Goal: Ask a question

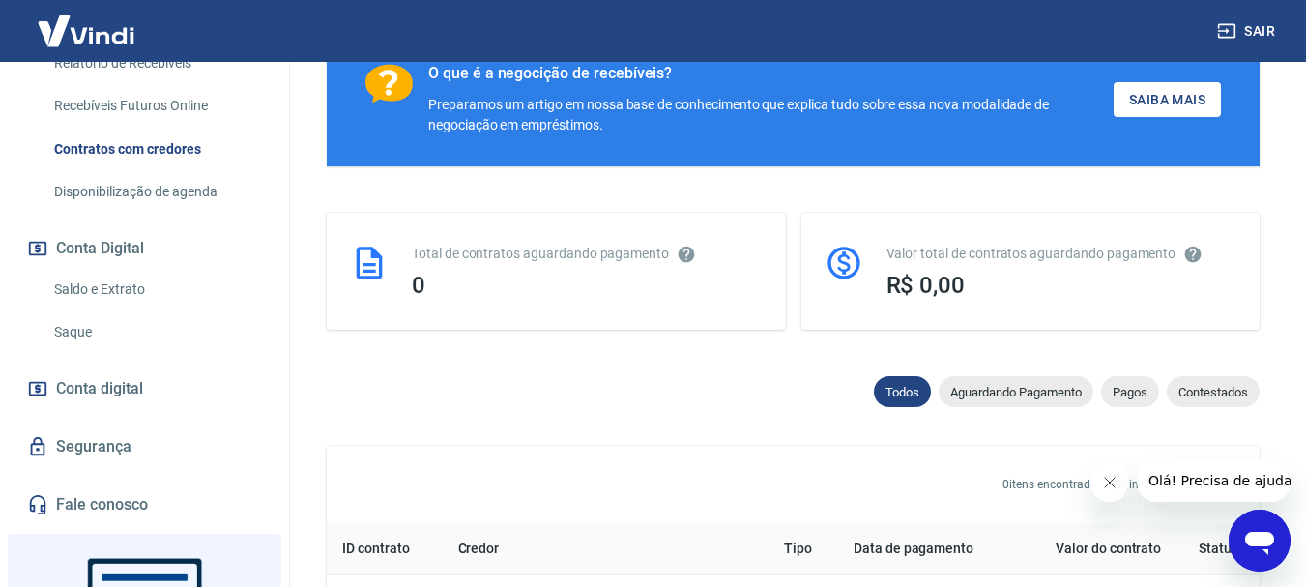
scroll to position [387, 0]
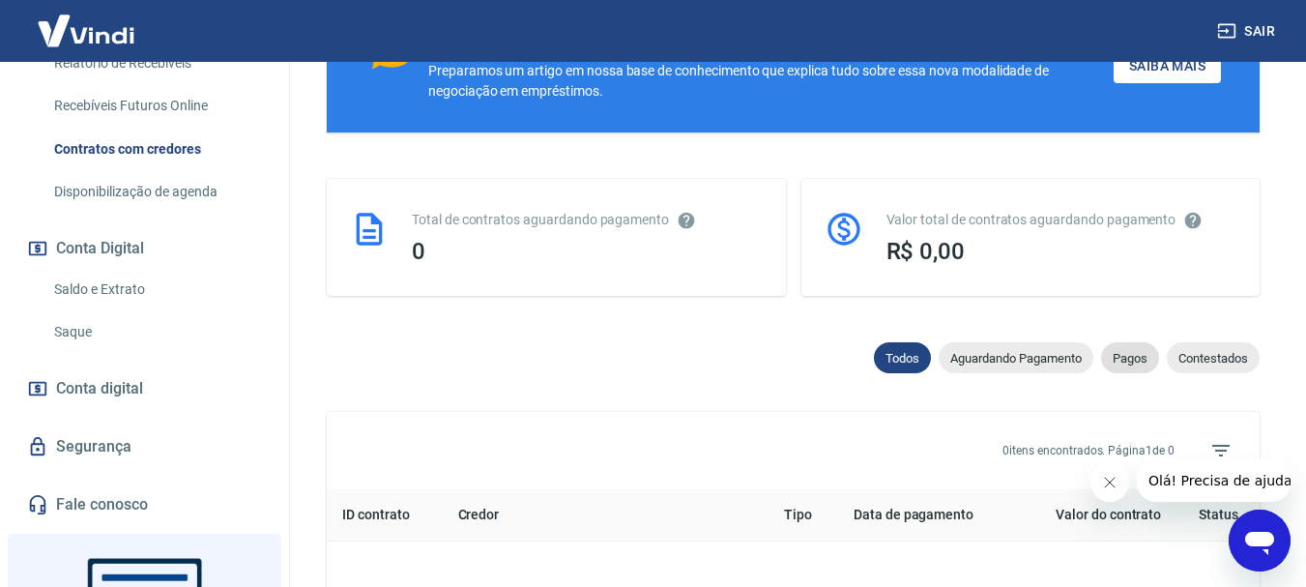
click at [1123, 351] on span "Pagos" at bounding box center [1130, 358] width 58 height 15
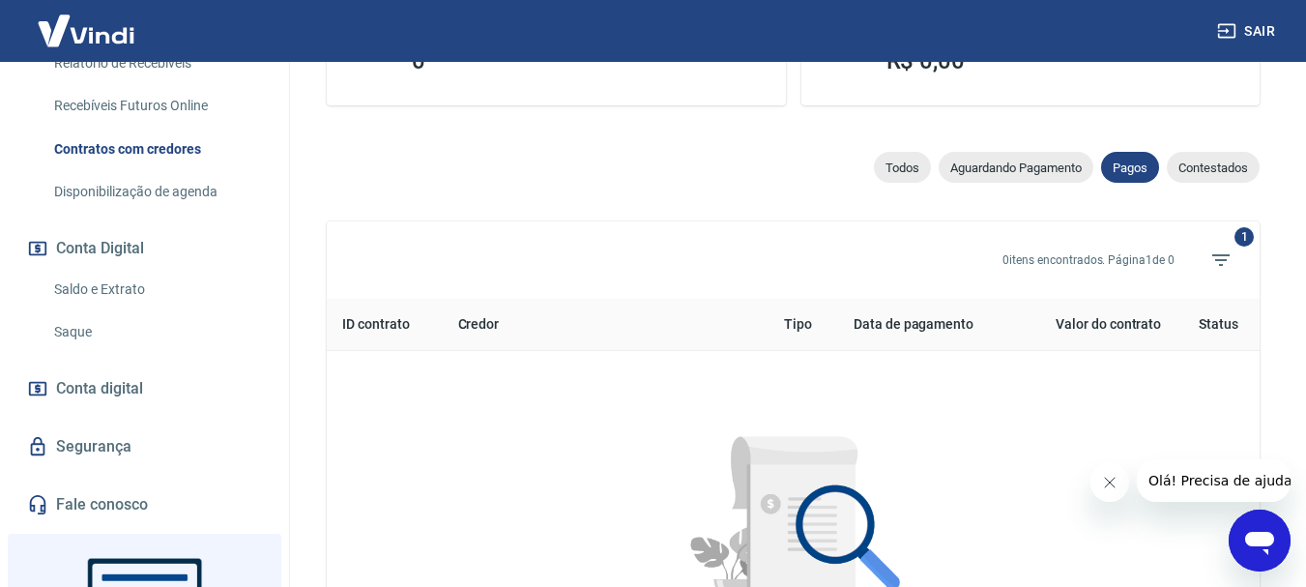
scroll to position [483, 0]
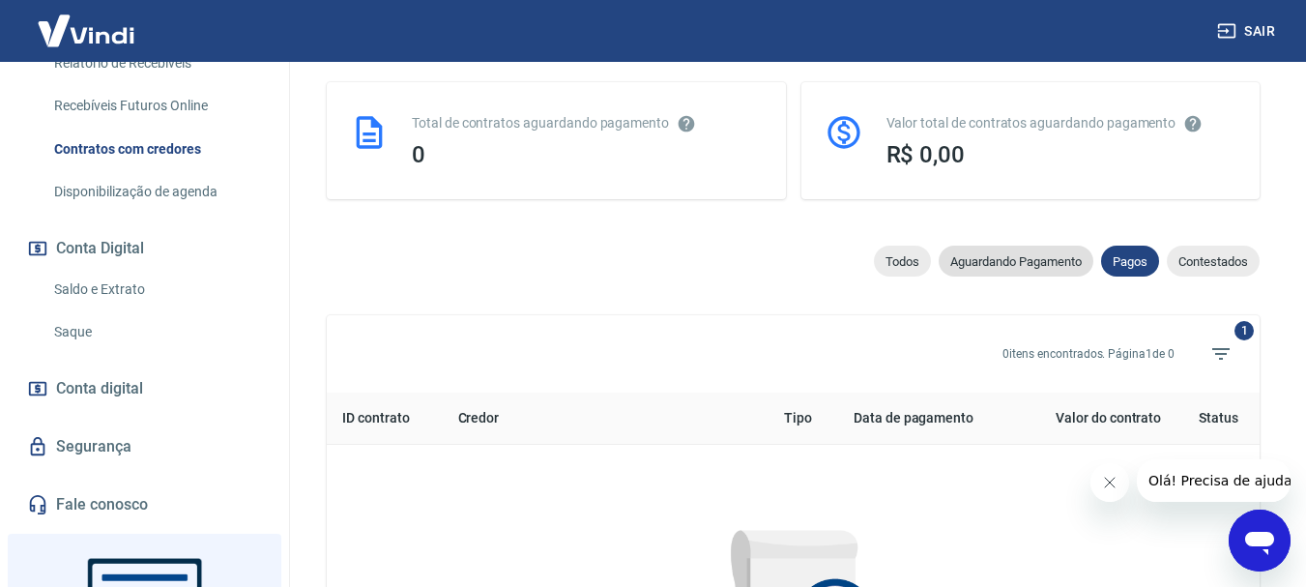
click at [1010, 266] on span "Aguardando Pagamento" at bounding box center [1016, 261] width 155 height 15
select select "waiting_payment"
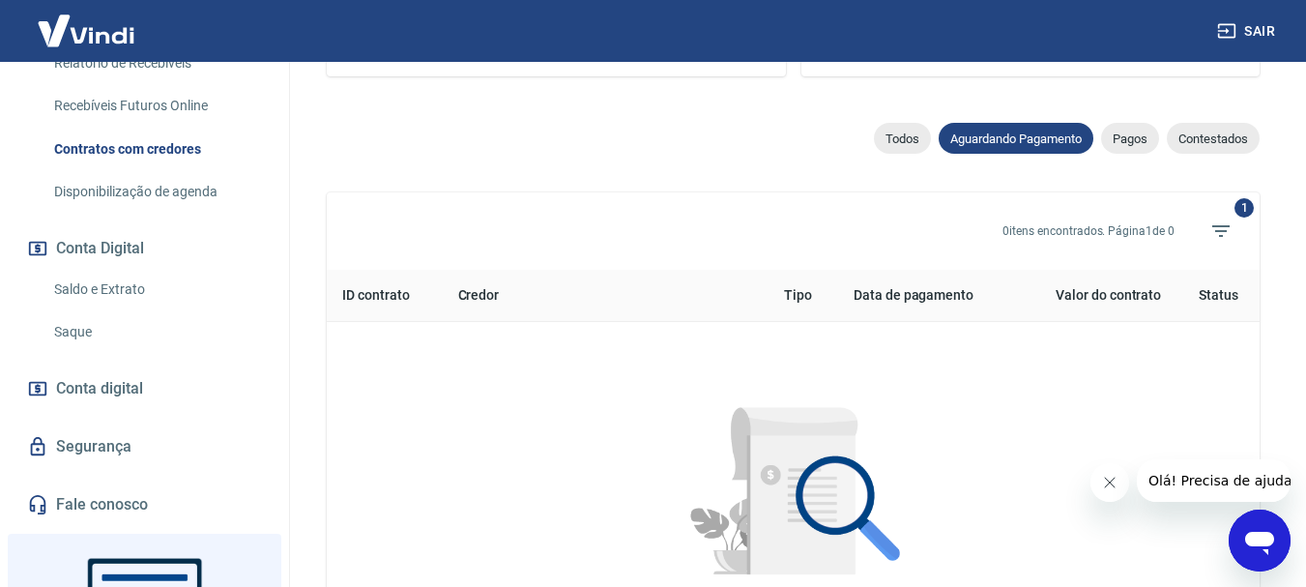
scroll to position [580, 0]
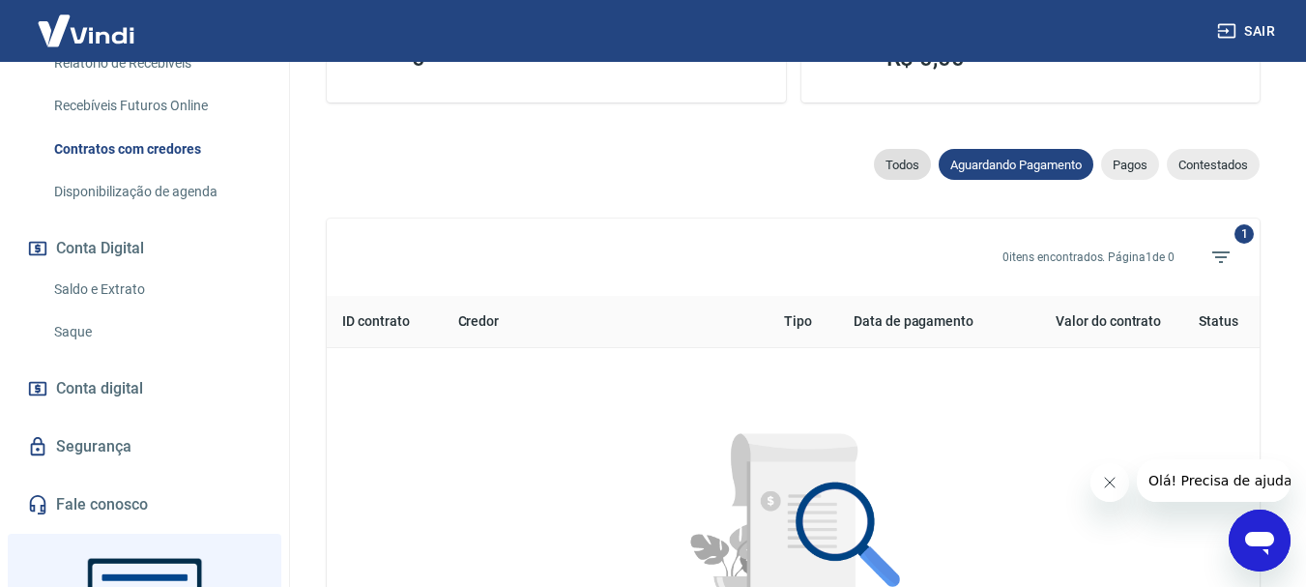
click at [904, 163] on span "Todos" at bounding box center [902, 165] width 57 height 15
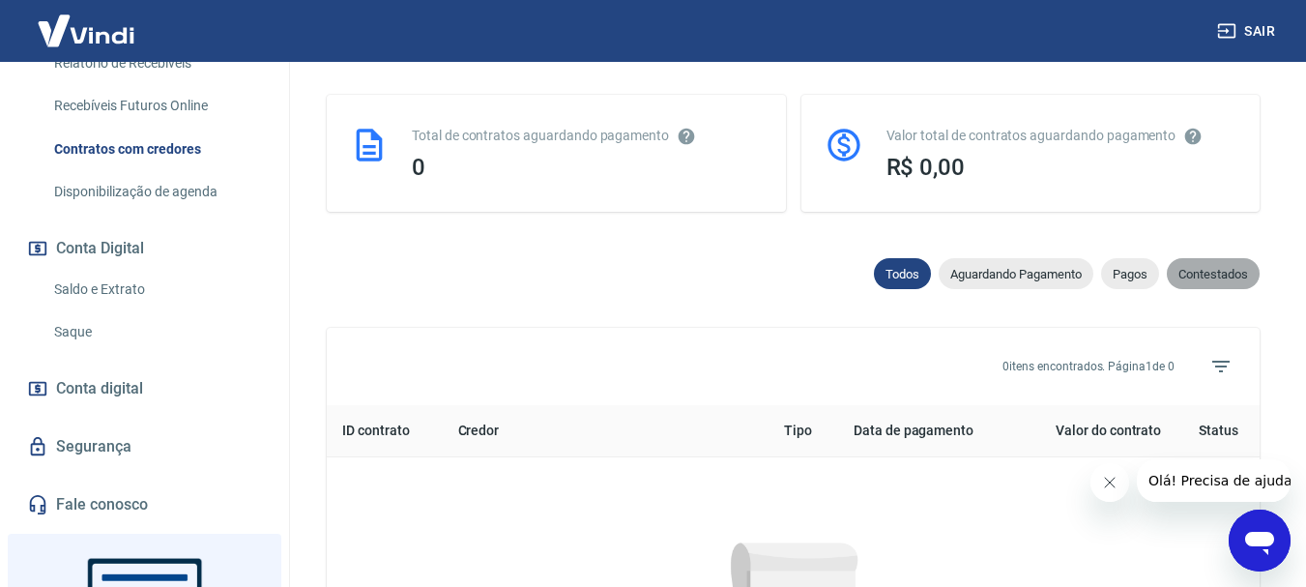
click at [1211, 277] on span "Contestados" at bounding box center [1213, 274] width 93 height 15
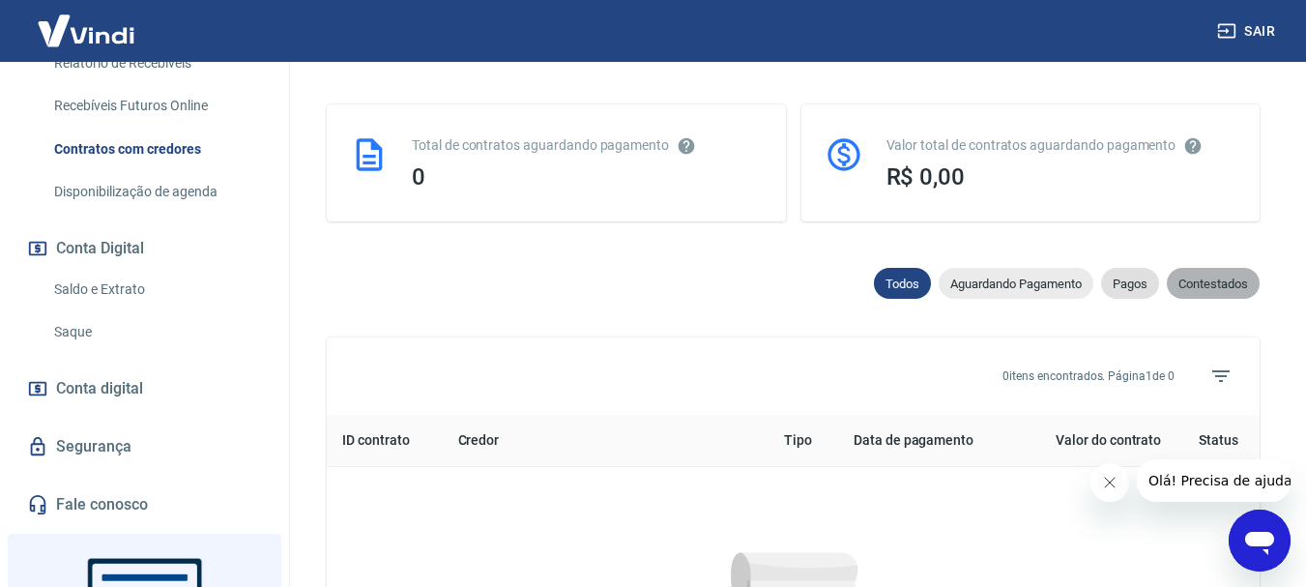
select select "rejected"
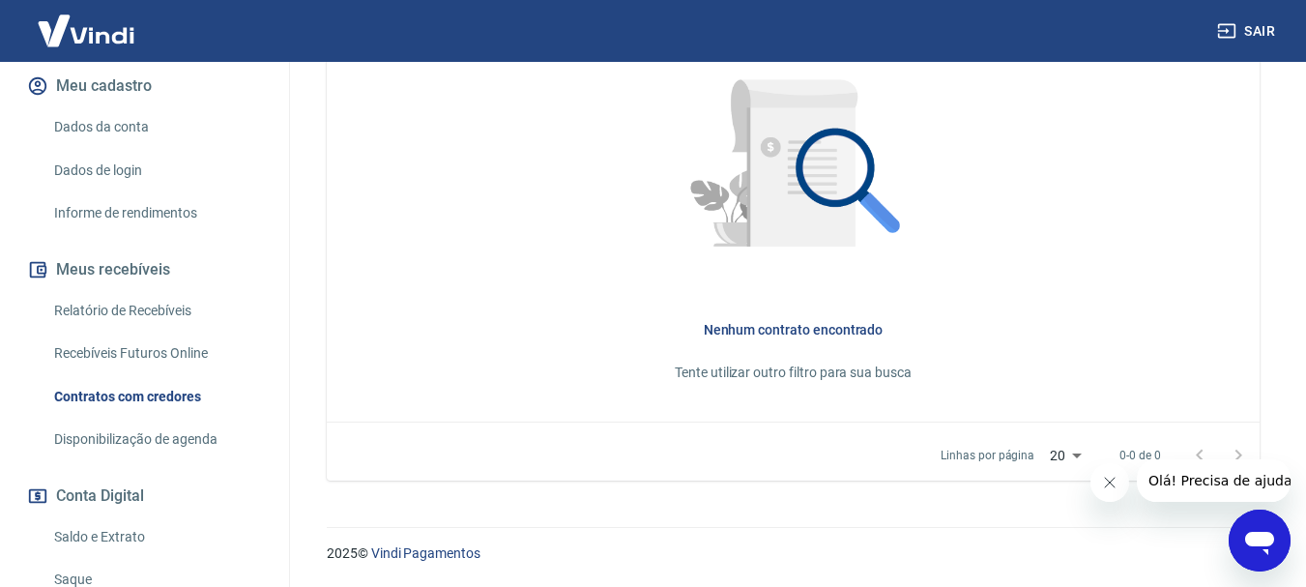
scroll to position [193, 0]
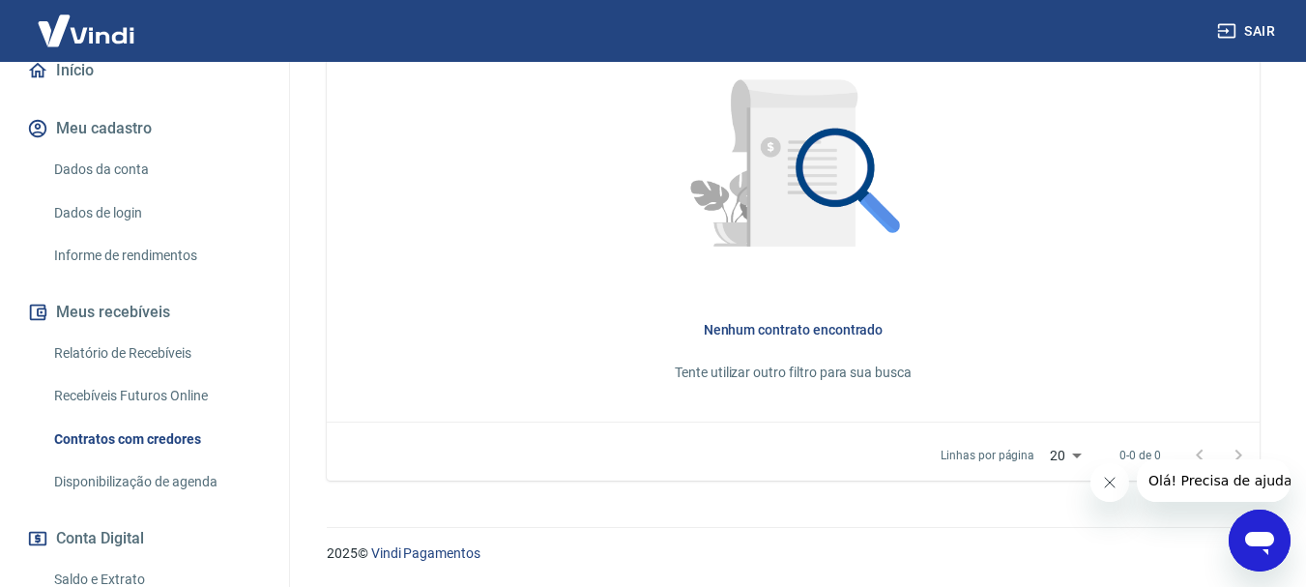
click at [127, 168] on link "Dados da conta" at bounding box center [156, 170] width 220 height 40
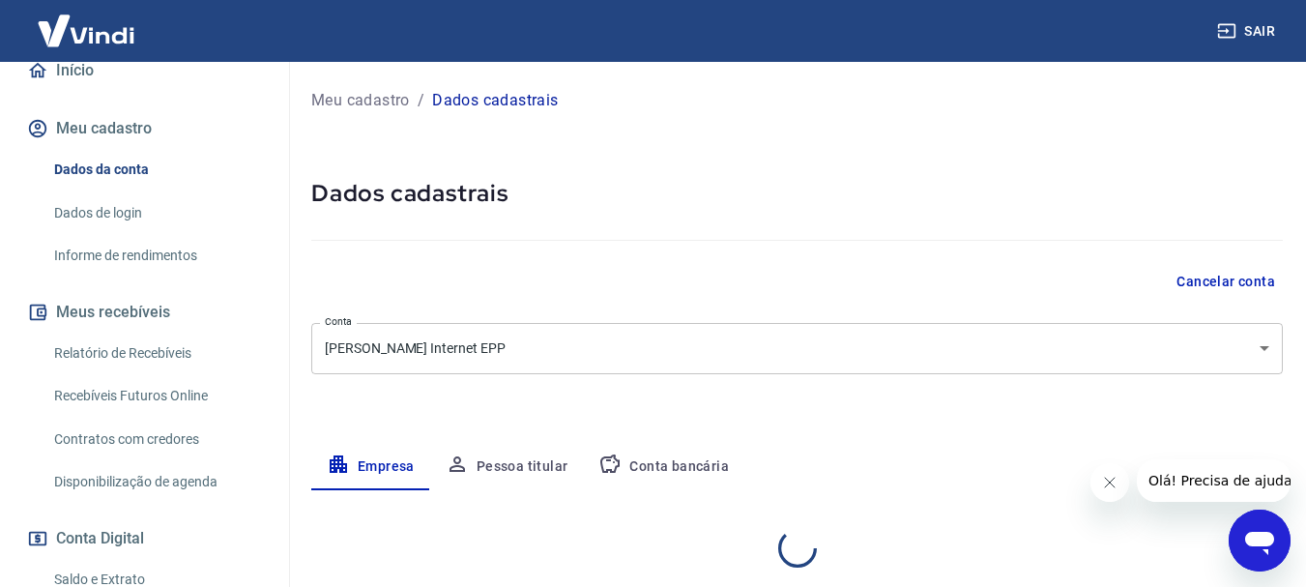
select select "SP"
select select "business"
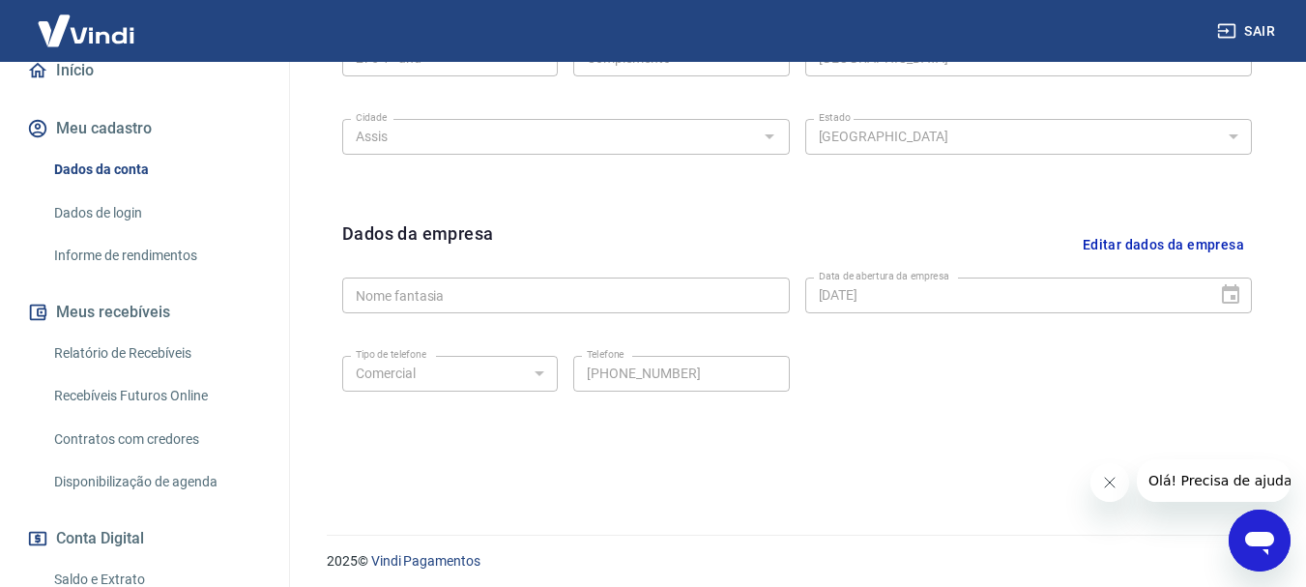
scroll to position [807, 0]
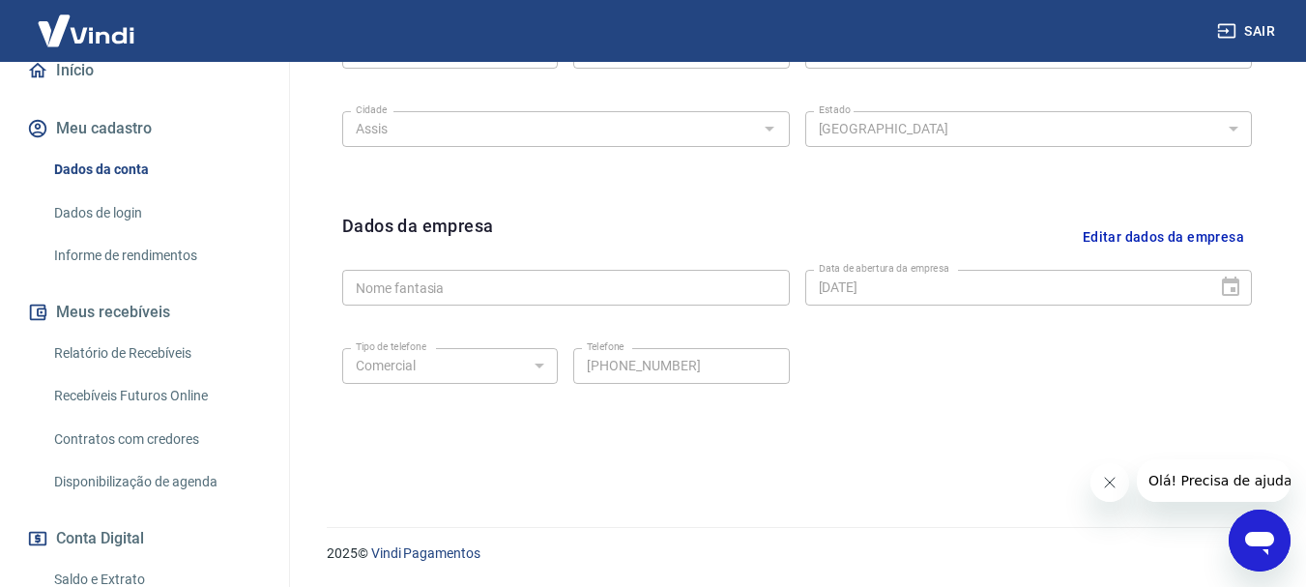
click at [117, 208] on link "Dados de login" at bounding box center [156, 213] width 220 height 40
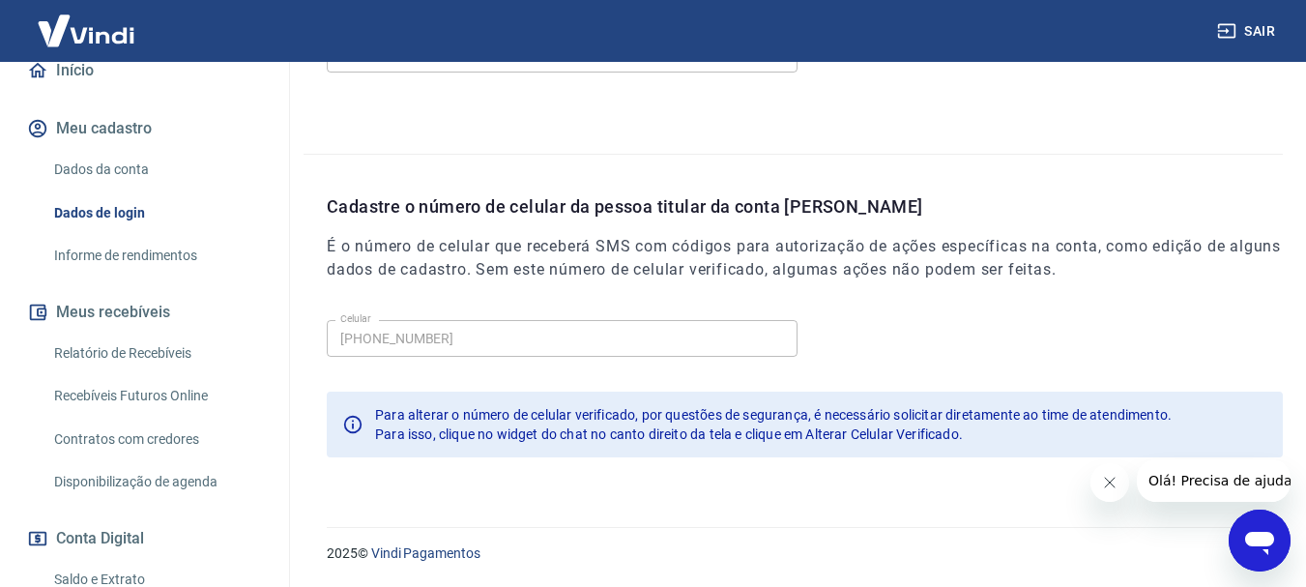
scroll to position [652, 0]
click at [138, 255] on link "Informe de rendimentos" at bounding box center [156, 256] width 220 height 40
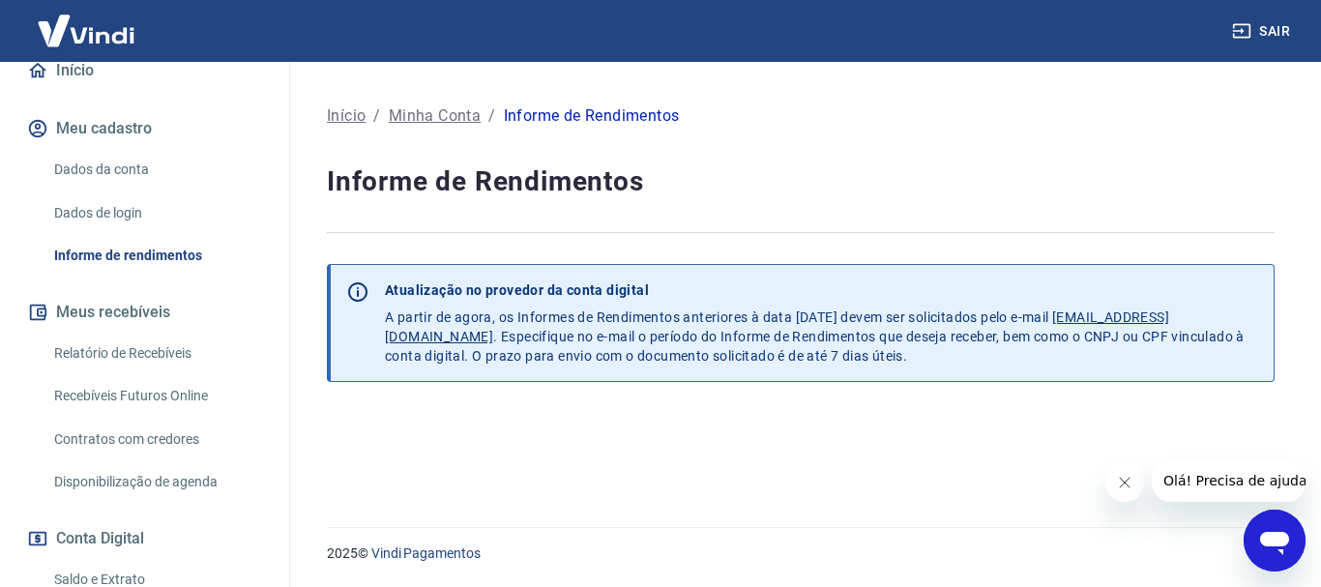
click at [145, 359] on link "Relatório de Recebíveis" at bounding box center [156, 354] width 220 height 40
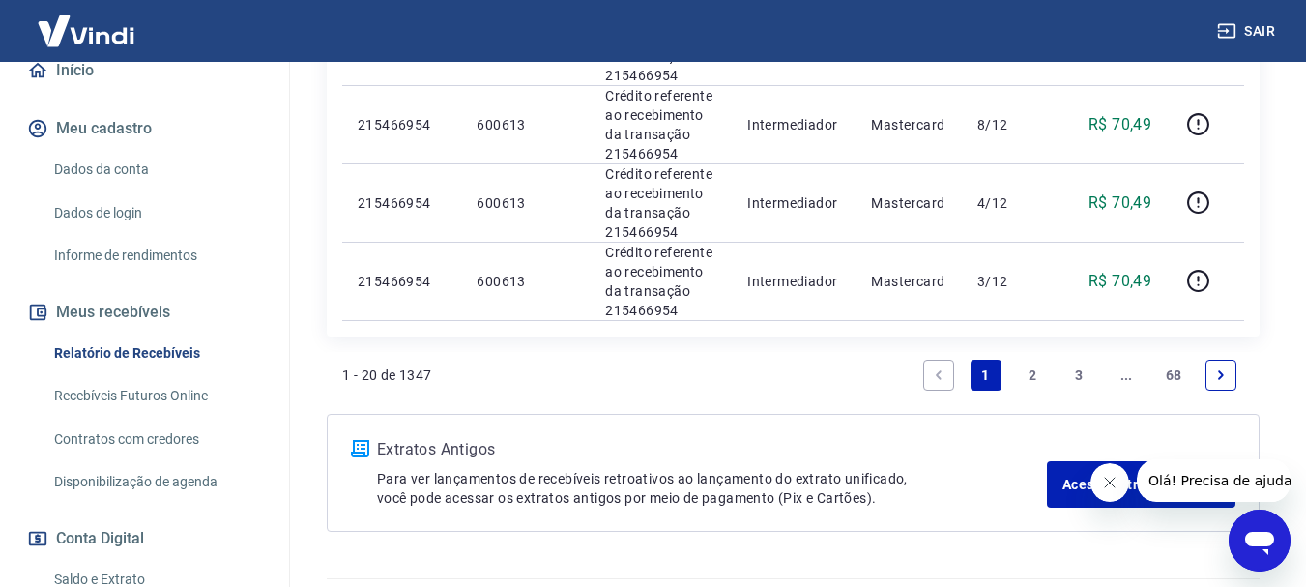
scroll to position [2067, 0]
click at [1259, 541] on icon "Abrir janela de mensagens" at bounding box center [1259, 543] width 29 height 23
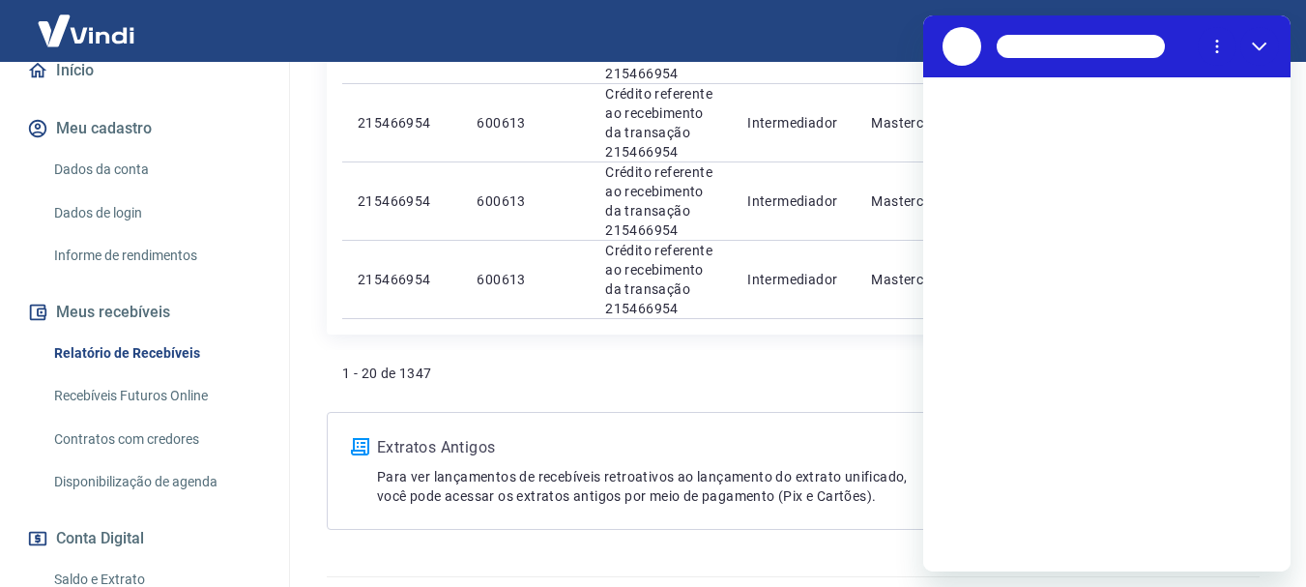
scroll to position [0, 0]
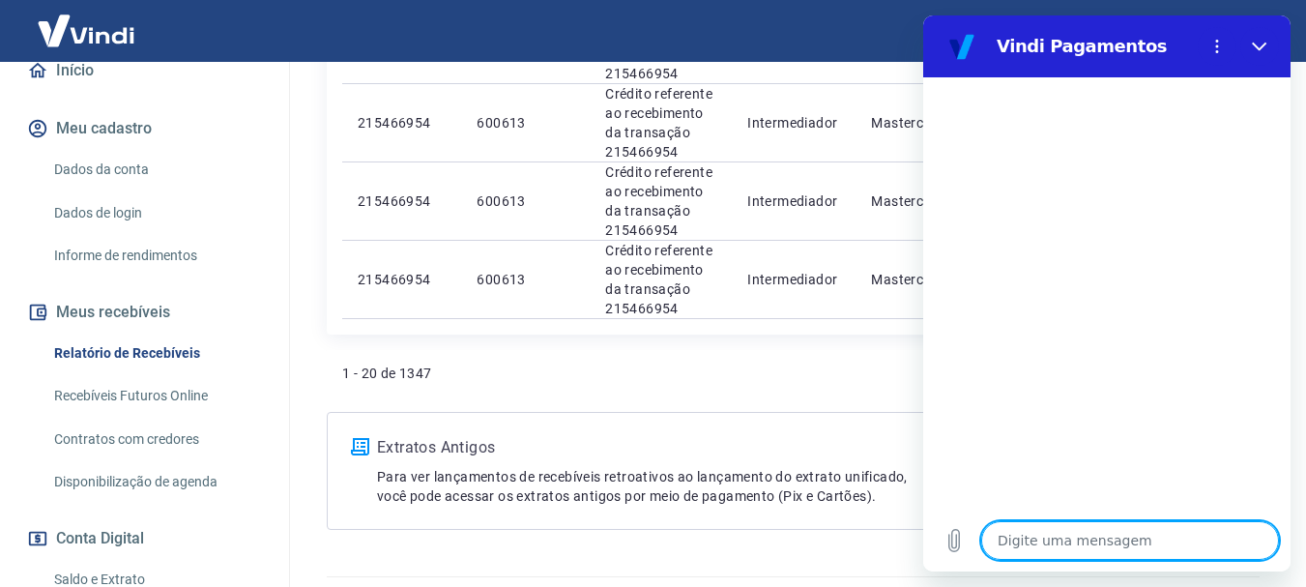
click at [1071, 545] on textarea at bounding box center [1130, 540] width 298 height 39
type textarea "b"
type textarea "x"
type textarea "bo"
type textarea "x"
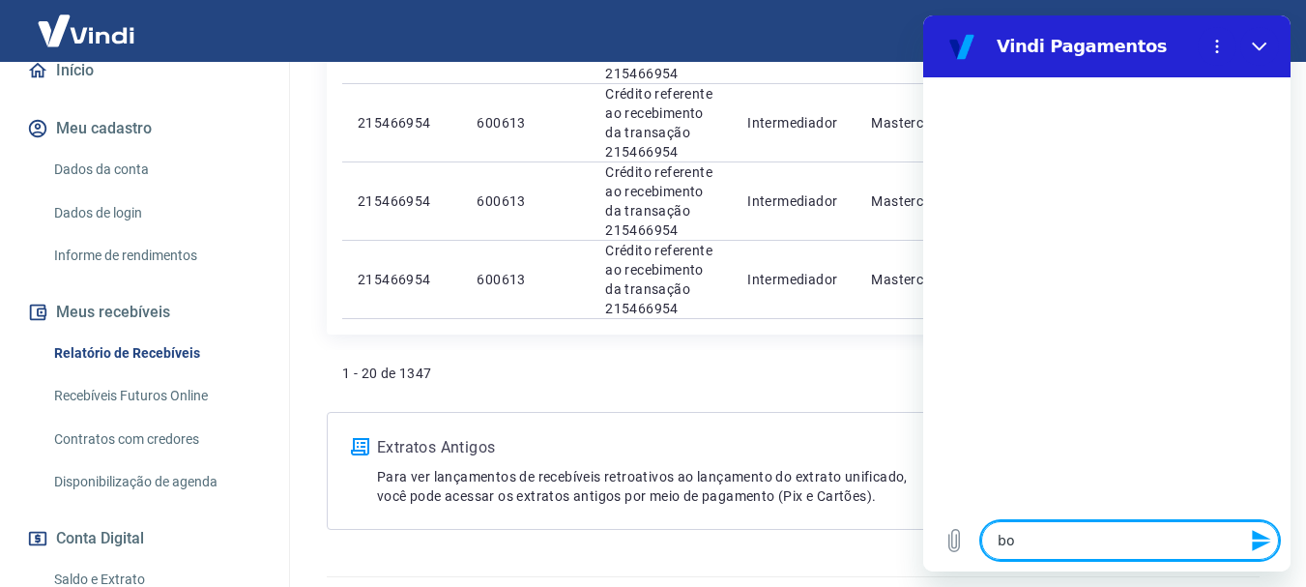
type textarea "bom"
type textarea "x"
type textarea "bom"
type textarea "x"
type textarea "bom d"
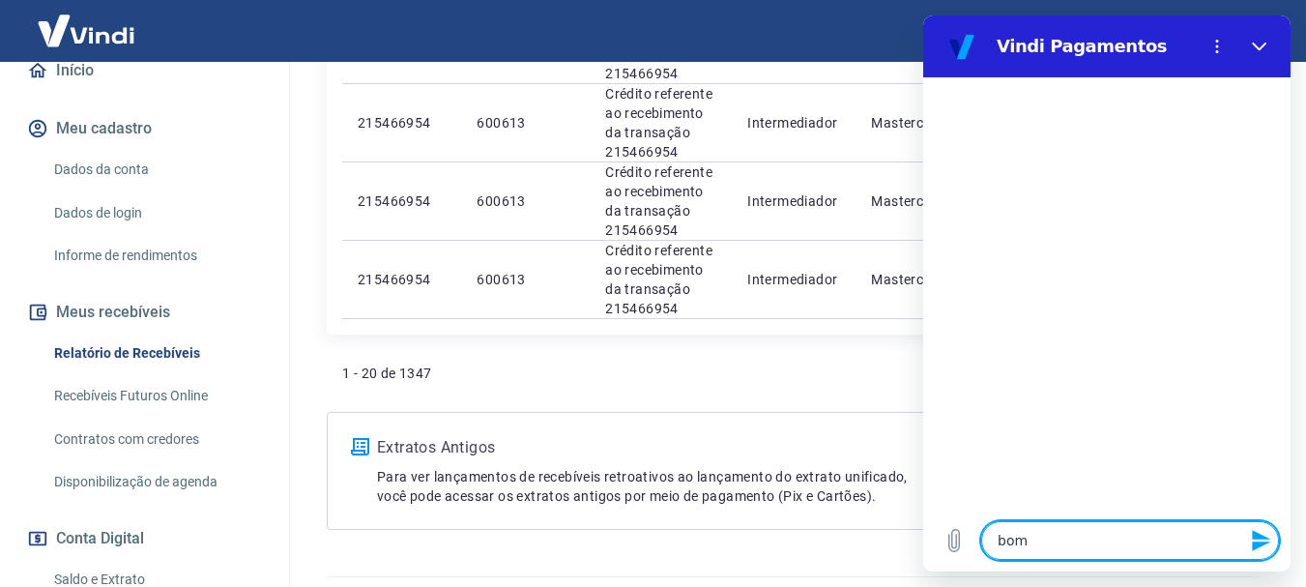
type textarea "x"
type textarea "bom di"
type textarea "x"
type textarea "bom dia"
type textarea "x"
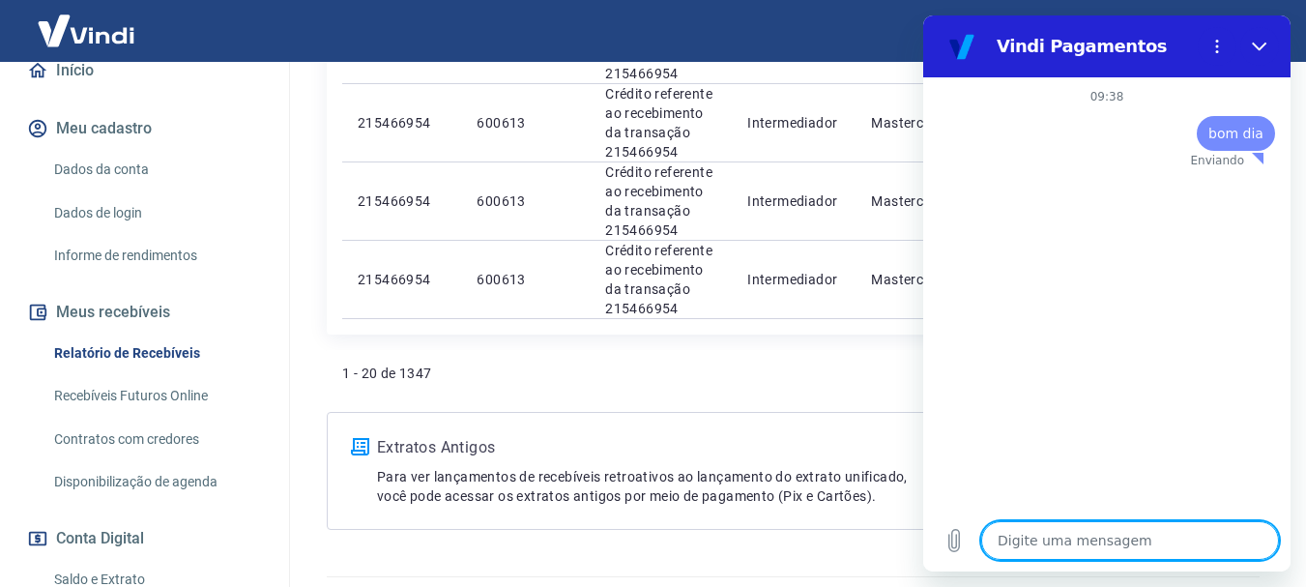
type textarea "x"
type textarea "q"
type textarea "x"
type textarea "qu"
type textarea "x"
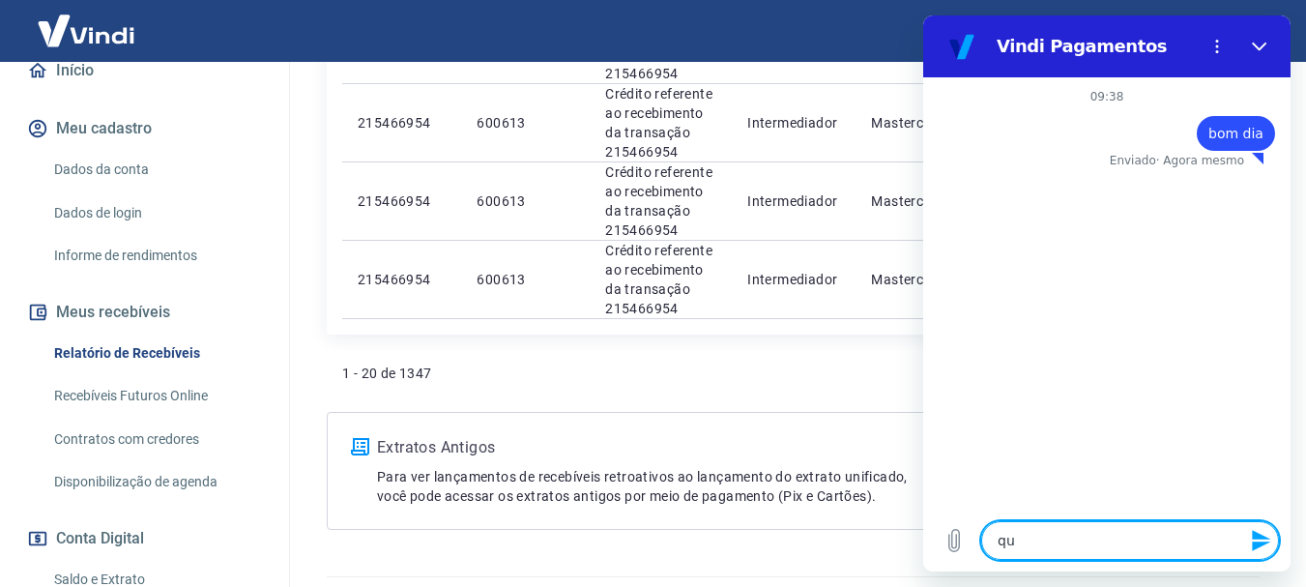
type textarea "qua"
type textarea "x"
type textarea "qual"
type textarea "x"
type textarea "qual"
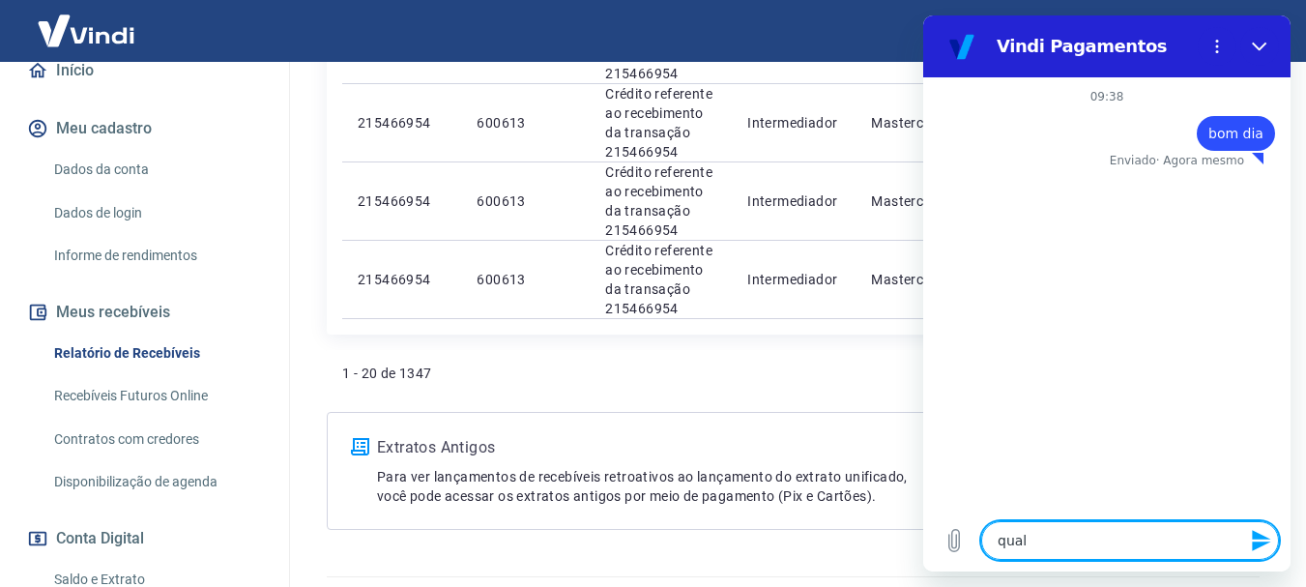
type textarea "x"
type textarea "qual a"
type textarea "x"
type textarea "qual a"
type textarea "x"
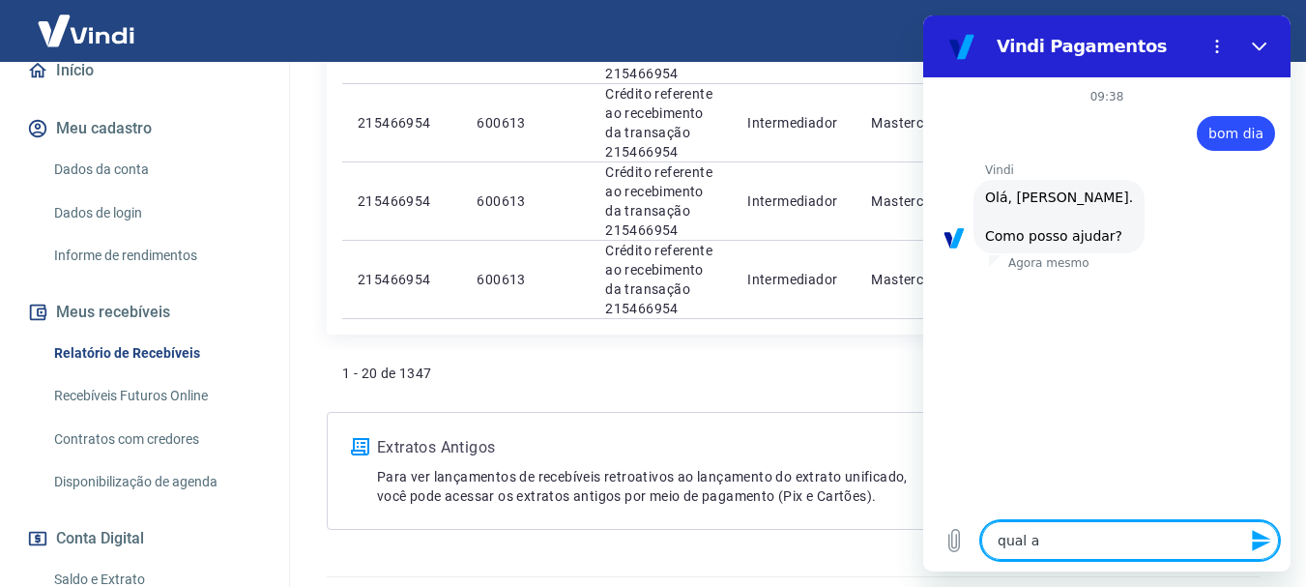
type textarea "qual a 5"
type textarea "x"
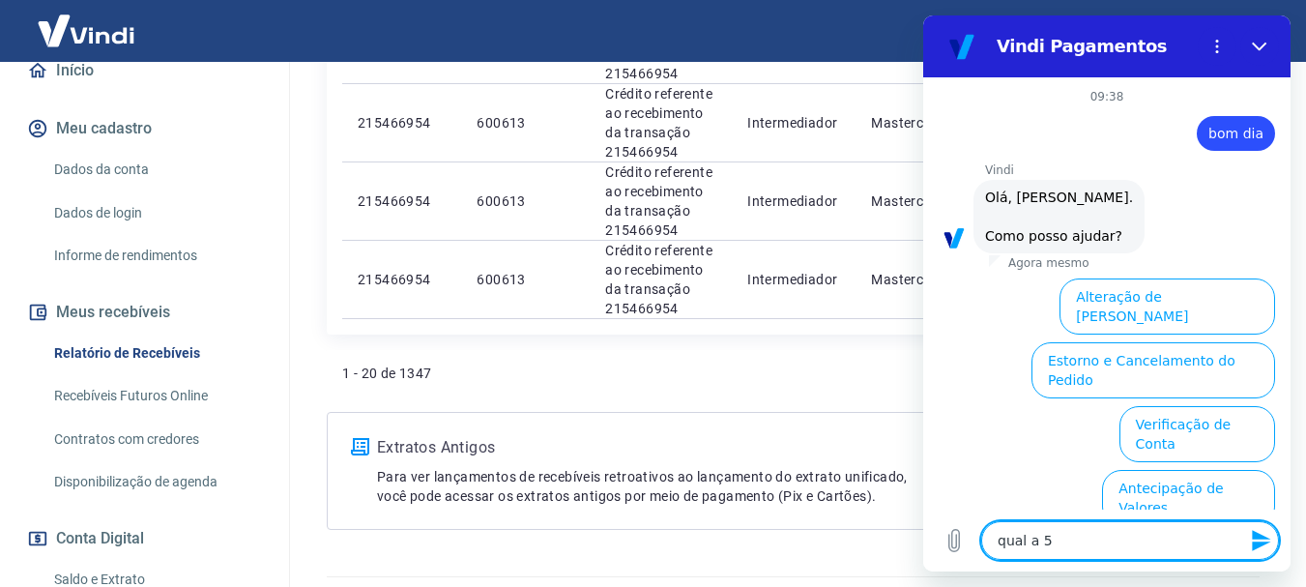
scroll to position [186, 0]
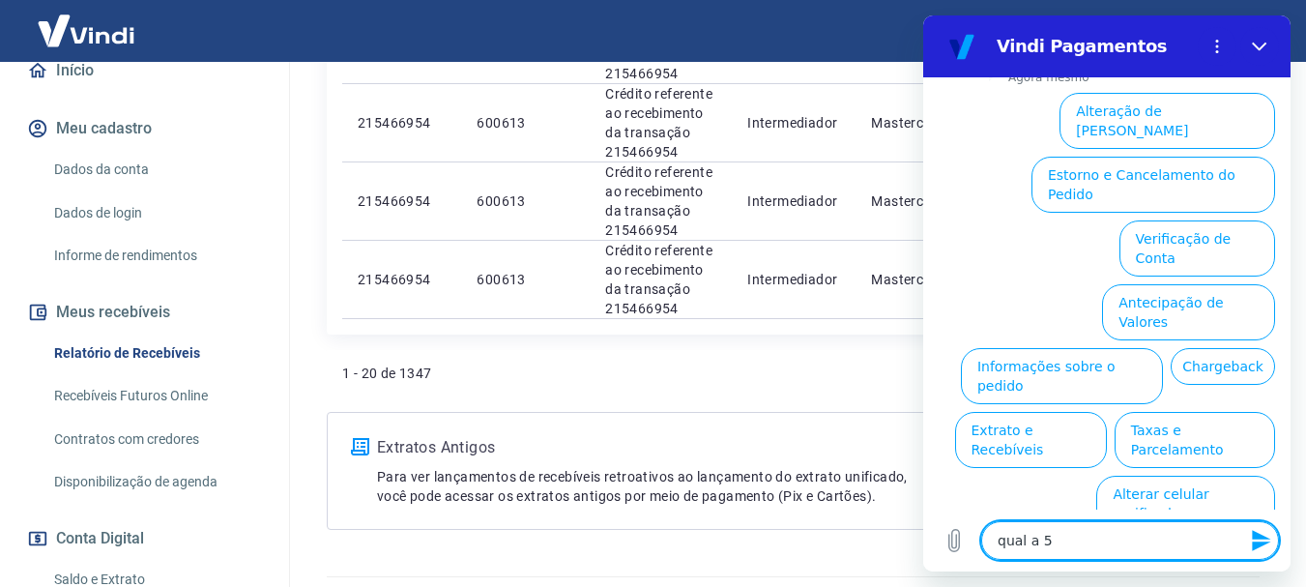
type textarea "qual a"
type textarea "x"
type textarea "qual a"
click at [1185, 412] on button "Taxas e Parcelamento" at bounding box center [1195, 440] width 161 height 56
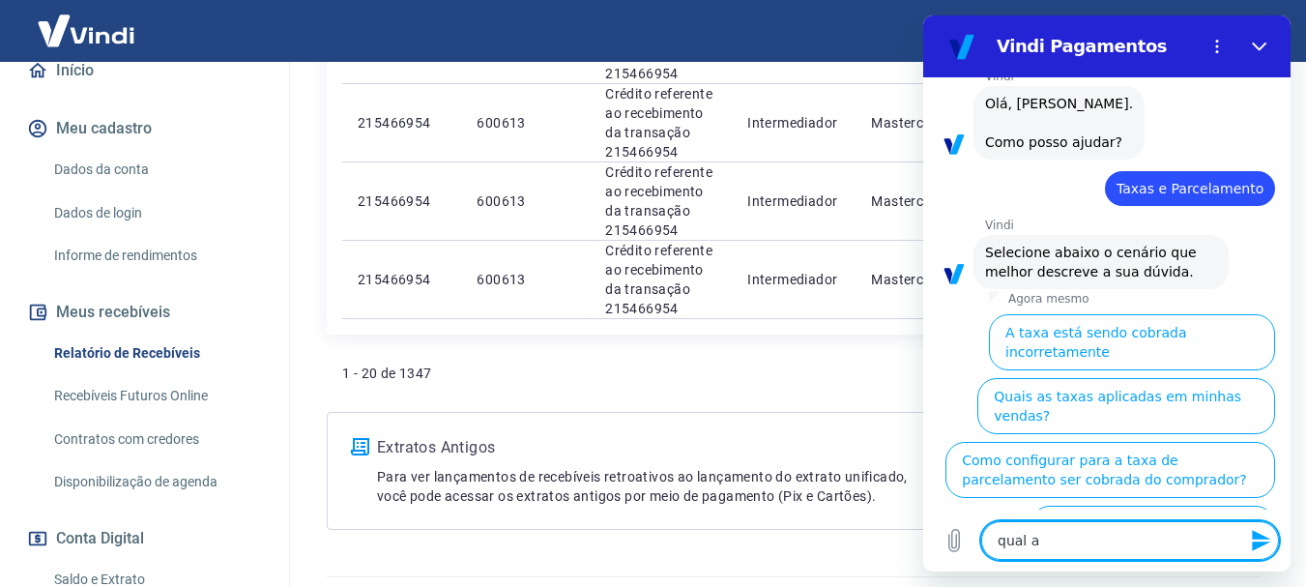
scroll to position [176, 0]
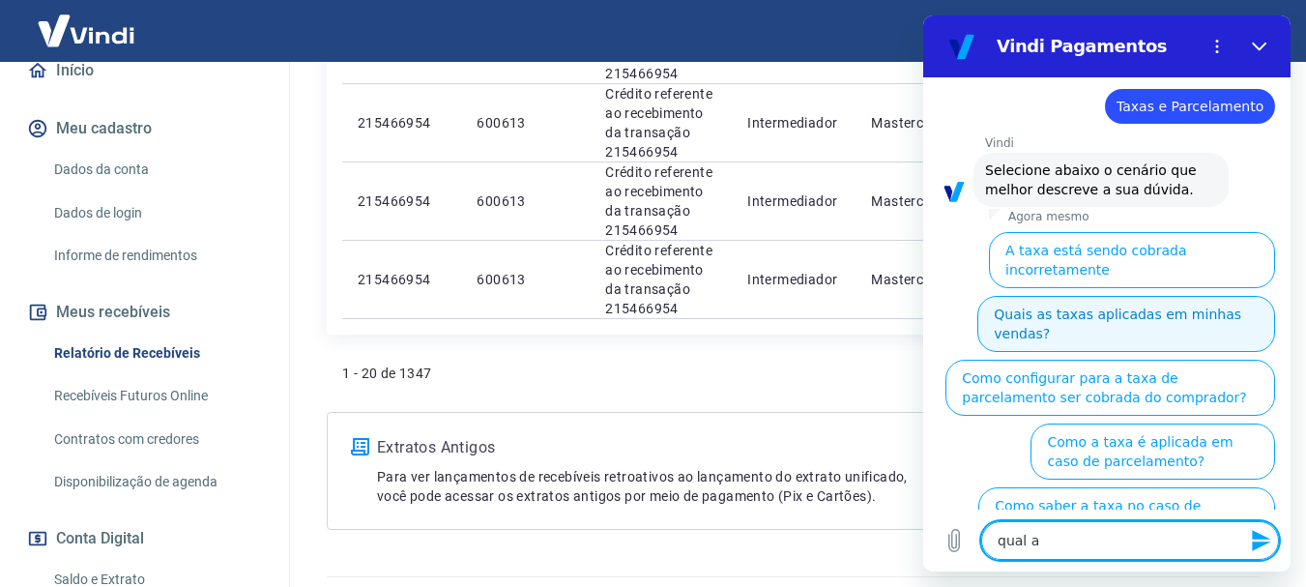
click at [1132, 316] on button "Quais as taxas aplicadas em minhas vendas?" at bounding box center [1127, 324] width 298 height 56
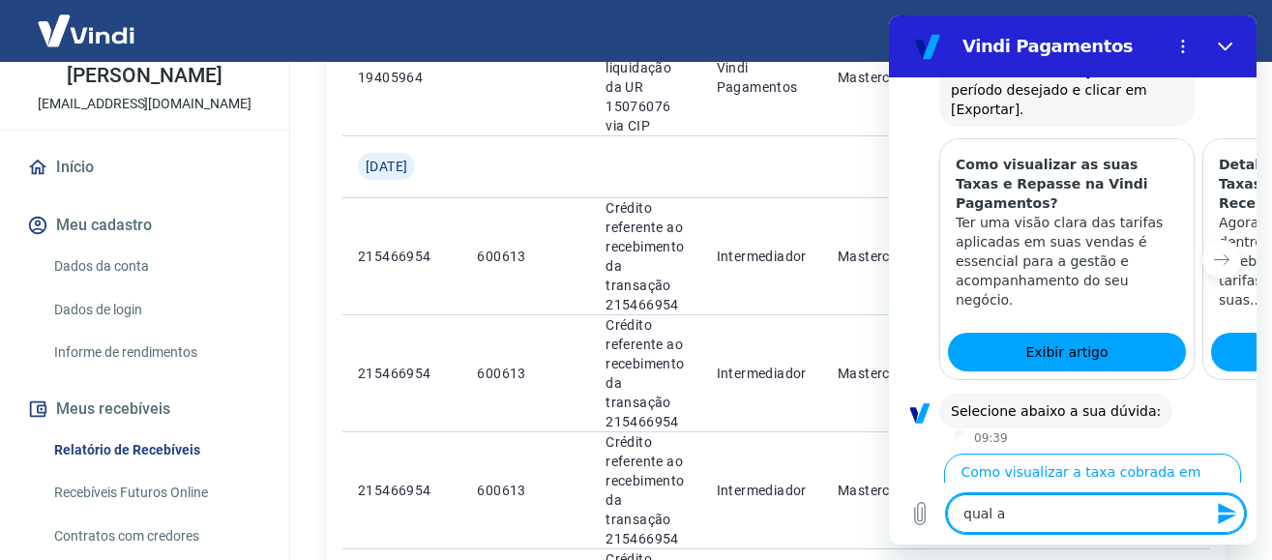
scroll to position [1126, 0]
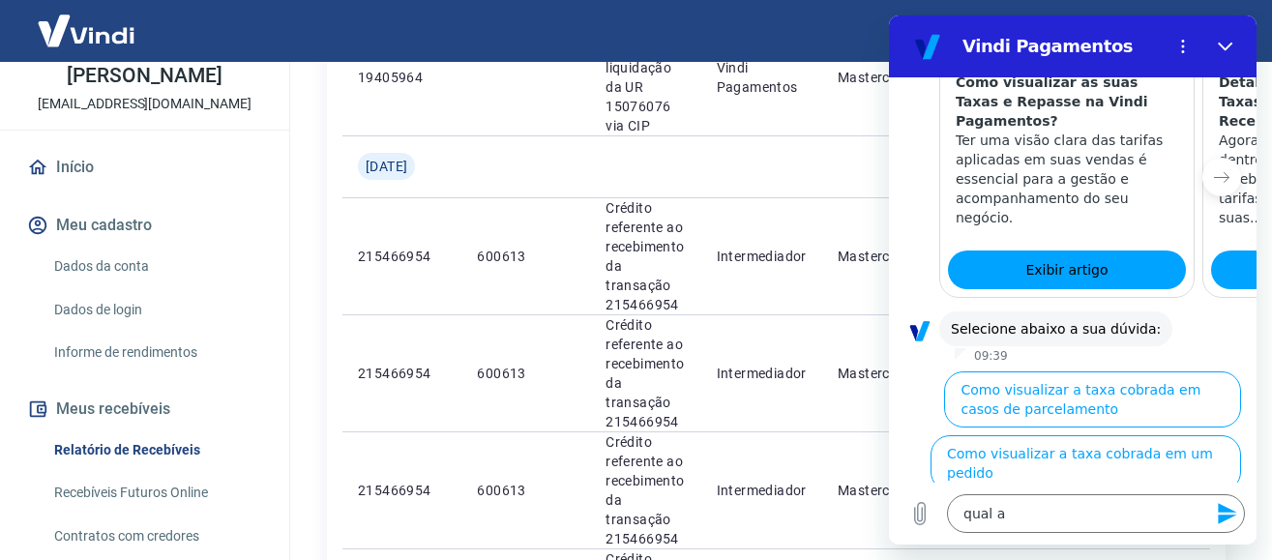
type textarea "x"
